Goal: Task Accomplishment & Management: Complete application form

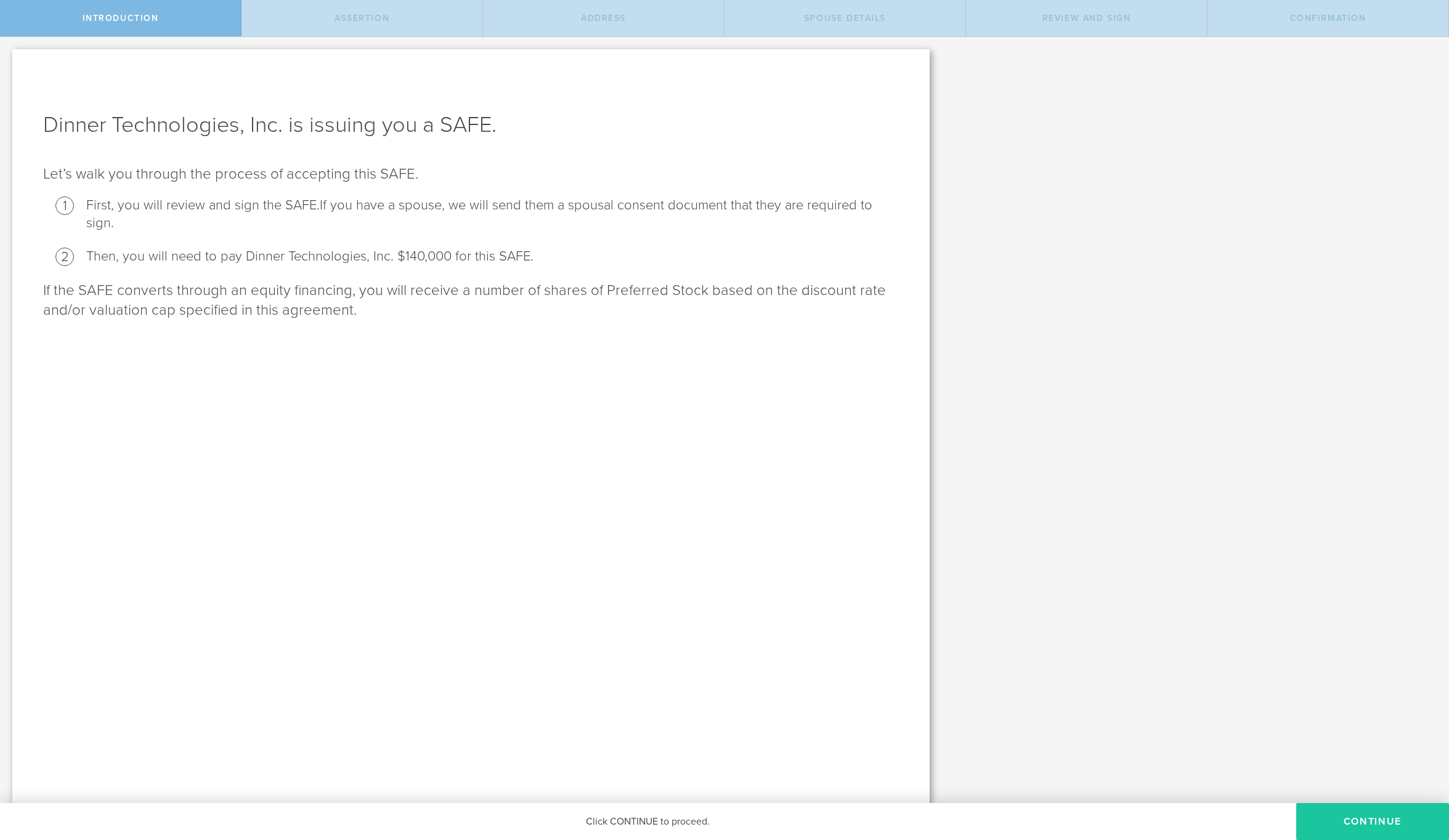
click at [1372, 816] on button "Continue" at bounding box center [1373, 821] width 153 height 37
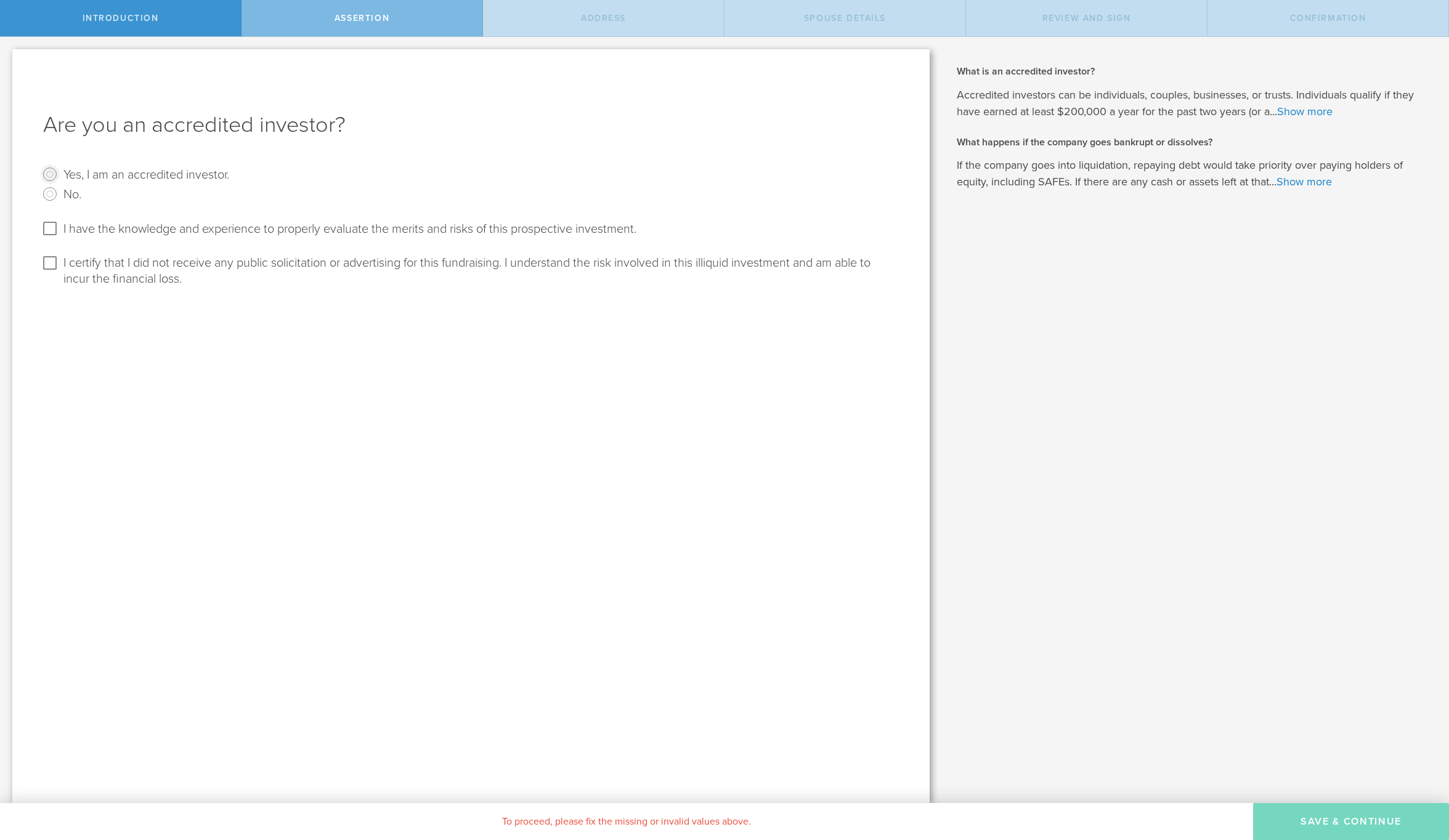
click at [56, 175] on input "Yes, I am an accredited investor." at bounding box center [49, 174] width 20 height 20
radio input "true"
click at [60, 235] on checkbox "I have the knowledge and experience to properly evaluate the merits and risks o…" at bounding box center [340, 227] width 593 height 18
click at [45, 227] on input "I have the knowledge and experience to properly evaluate the merits and risks o…" at bounding box center [49, 228] width 20 height 20
checkbox input "true"
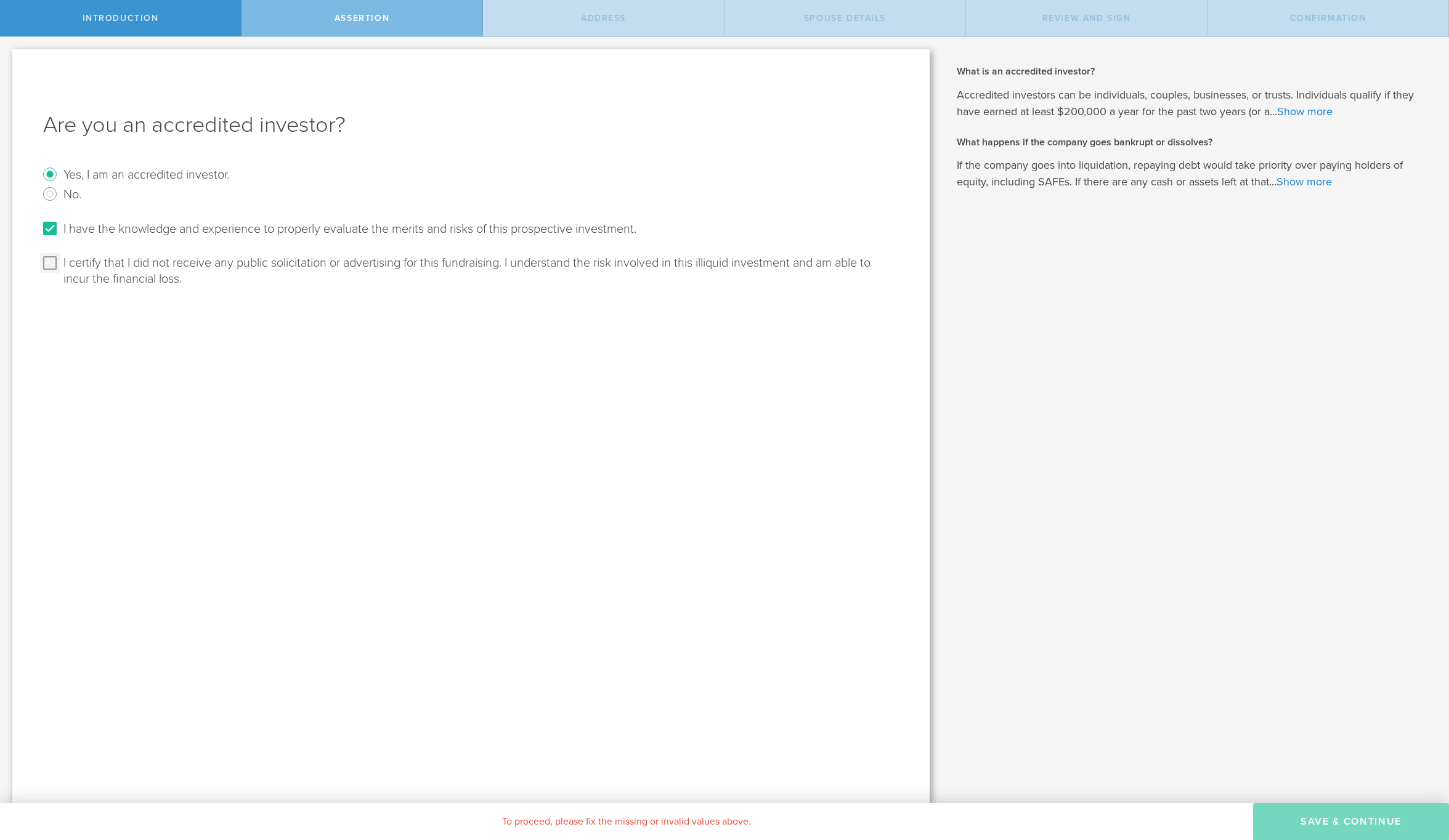
drag, startPoint x: 47, startPoint y: 265, endPoint x: 57, endPoint y: 269, distance: 10.8
click at [47, 267] on input "I certify that I did not receive any public solicitation or advertising for thi…" at bounding box center [49, 262] width 20 height 20
checkbox input "true"
click at [1320, 816] on button "Save & Continue" at bounding box center [1351, 821] width 196 height 37
select select "string:[GEOGRAPHIC_DATA]"
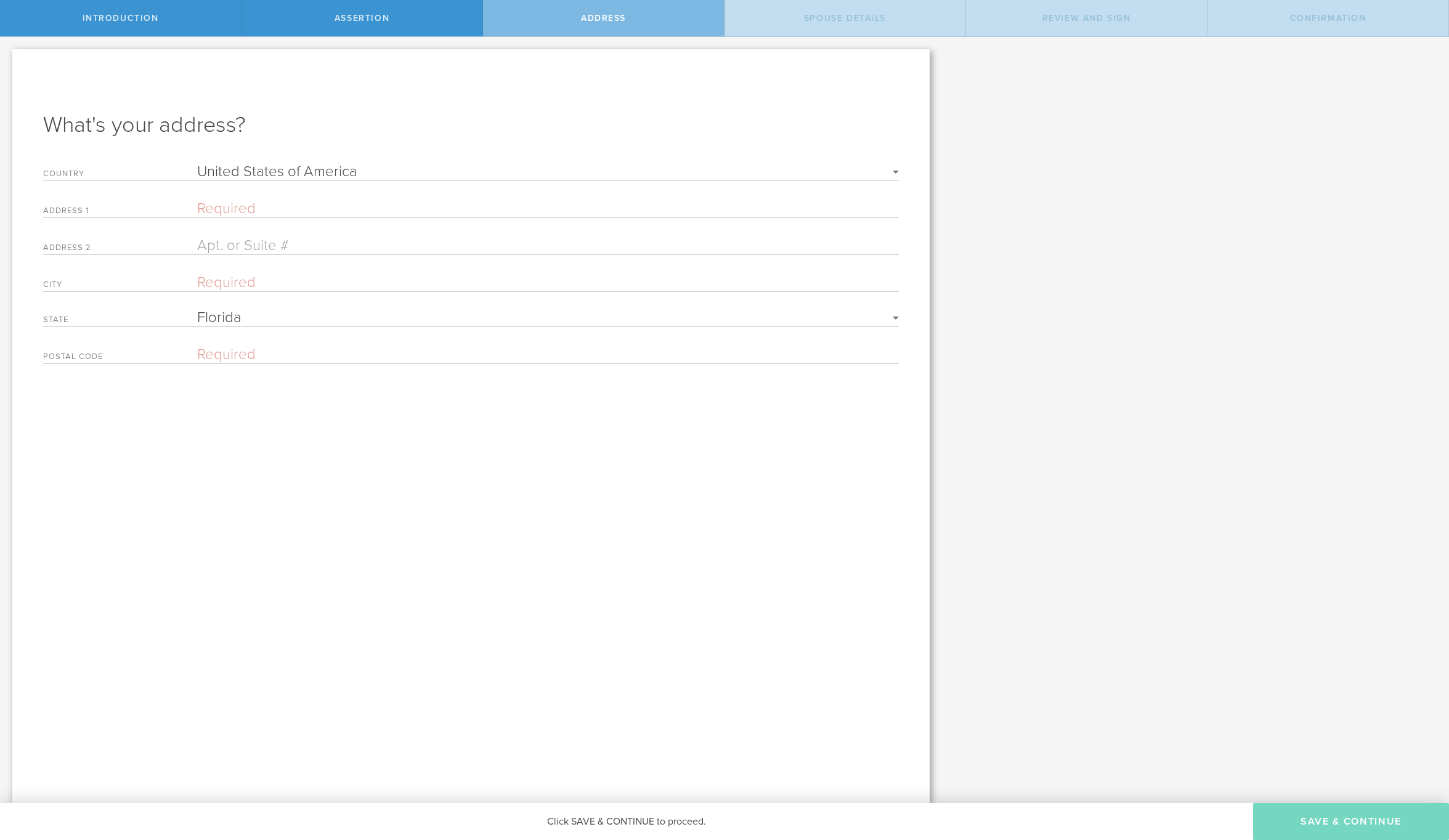
click at [222, 208] on input "text" at bounding box center [548, 208] width 701 height 18
type input "[STREET_ADDRESS]"
type input "[GEOGRAPHIC_DATA]"
type input "33316"
click at [1319, 815] on button "Save & Continue" at bounding box center [1351, 821] width 196 height 37
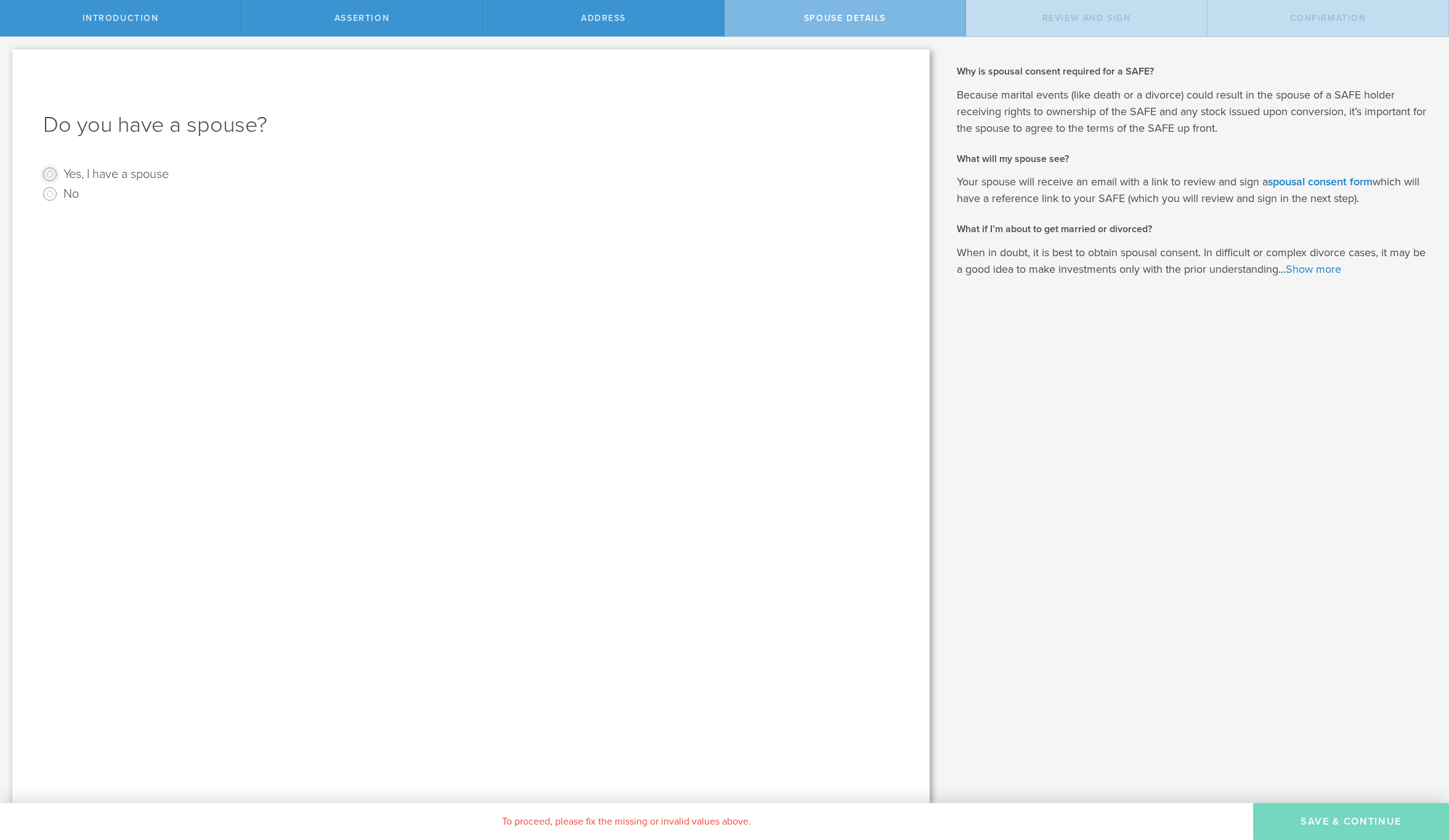
click at [54, 176] on input "Yes, I have a spouse" at bounding box center [49, 174] width 20 height 20
radio input "true"
click at [205, 275] on input "text" at bounding box center [514, 277] width 757 height 19
type input "[PERSON_NAME]"
type input "[PERSON_NAME][EMAIL_ADDRESS][DOMAIN_NAME]"
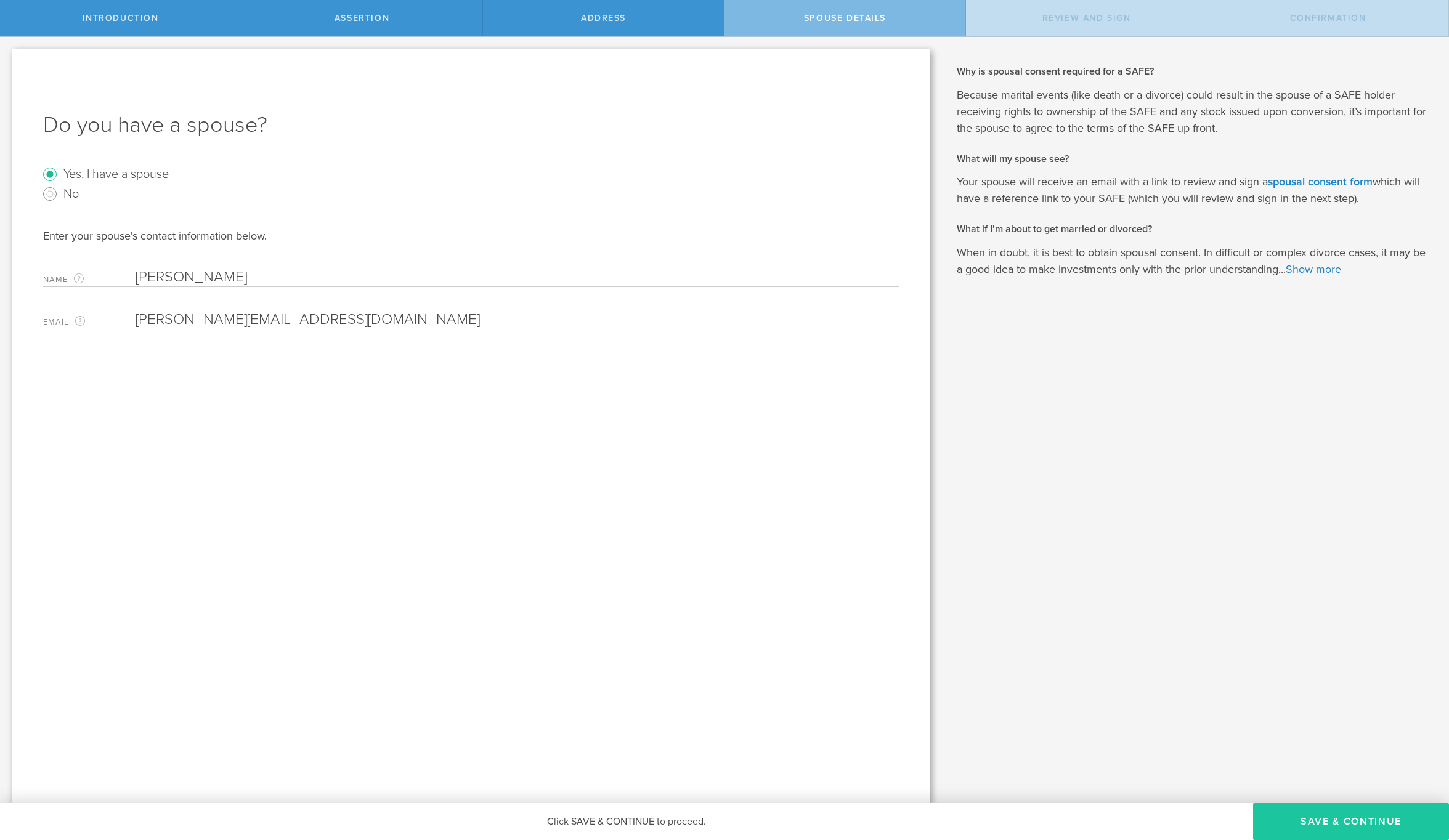
click at [1320, 820] on button "Save & Continue" at bounding box center [1351, 821] width 196 height 37
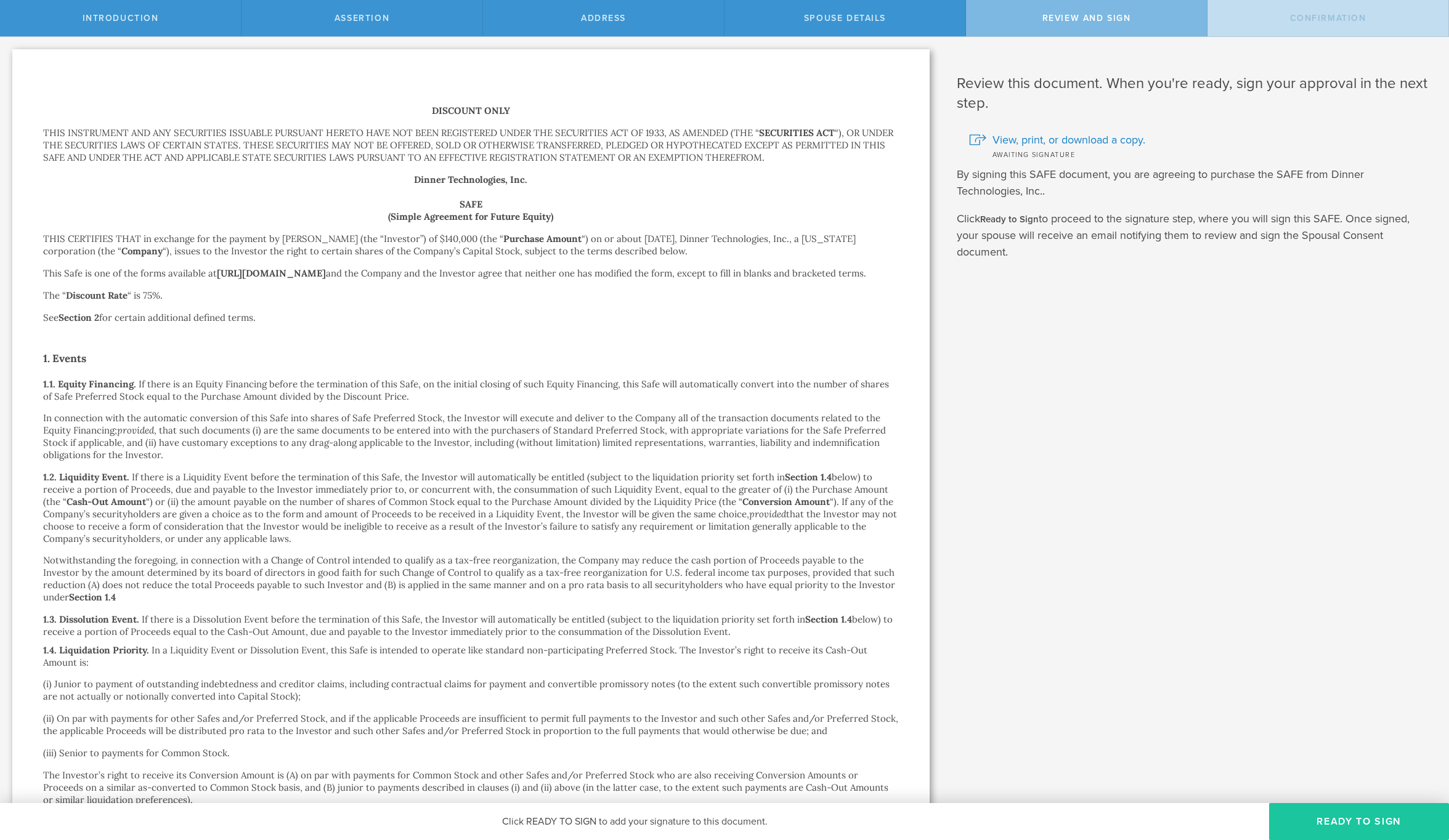
click at [1359, 814] on button "Ready to Sign" at bounding box center [1358, 821] width 180 height 37
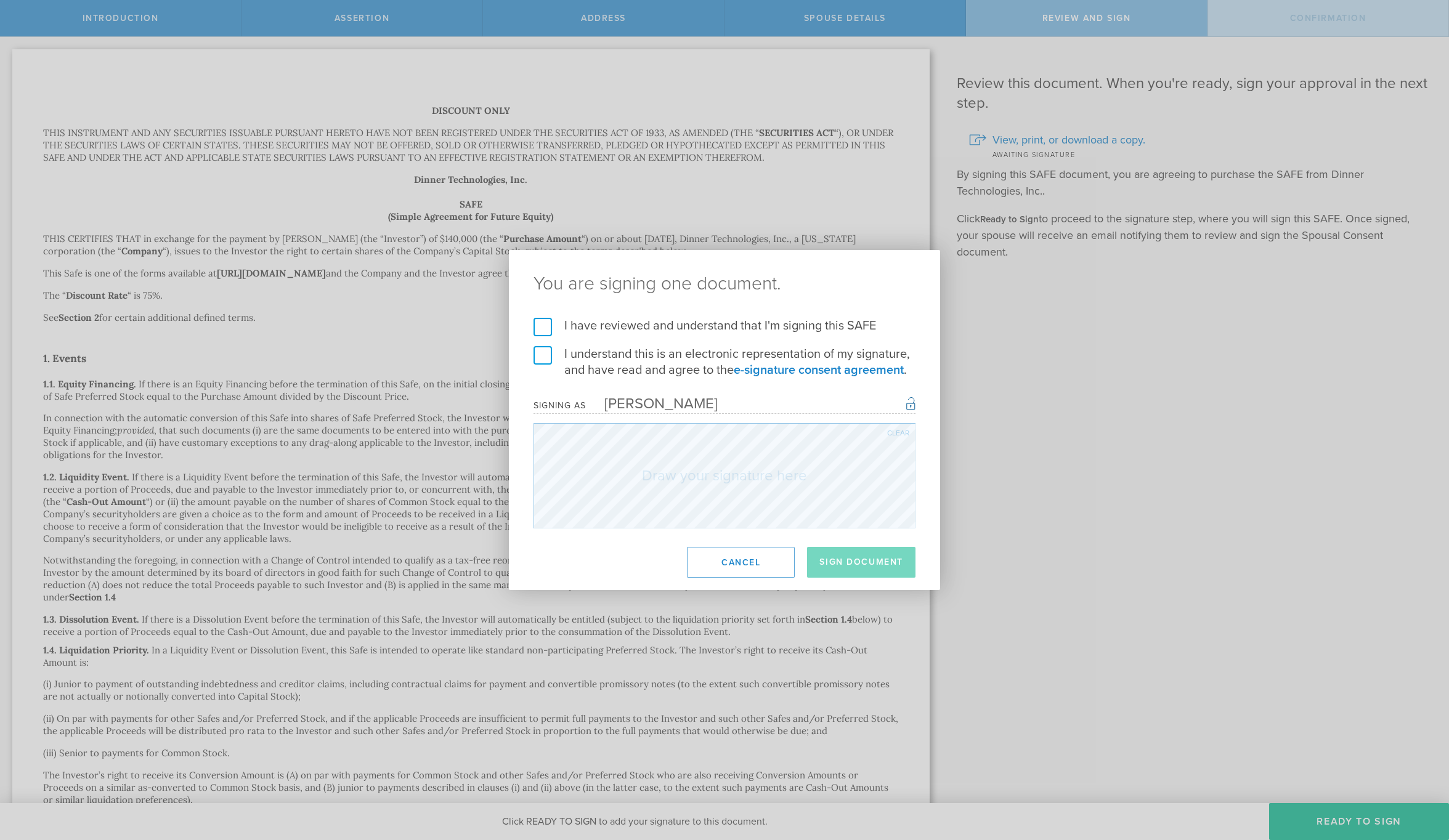
click at [547, 328] on label "I have reviewed and understand that I'm signing this SAFE" at bounding box center [724, 326] width 382 height 16
click at [0, 0] on input "I have reviewed and understand that I'm signing this SAFE" at bounding box center [0, 0] width 0 height 0
click at [547, 356] on label "I understand this is an electronic representation of my signature, and have rea…" at bounding box center [724, 362] width 382 height 32
click at [0, 0] on input "I understand this is an electronic representation of my signature, and have rea…" at bounding box center [0, 0] width 0 height 0
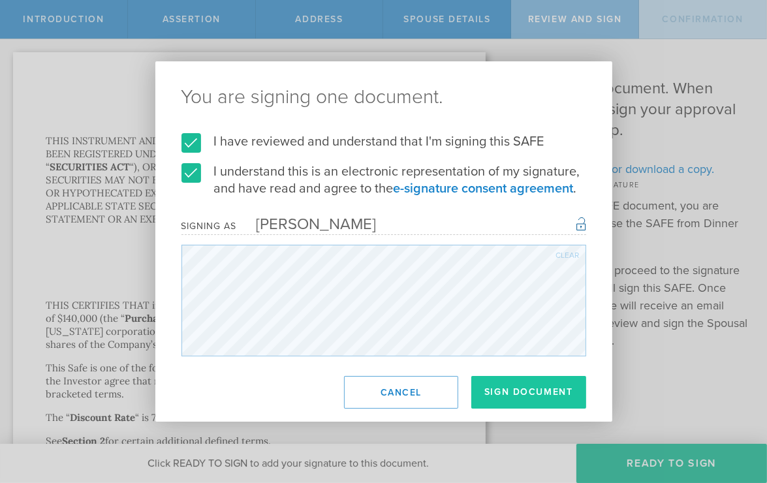
click at [534, 393] on button "Sign Document" at bounding box center [528, 392] width 115 height 33
